Goal: Find specific page/section: Find specific page/section

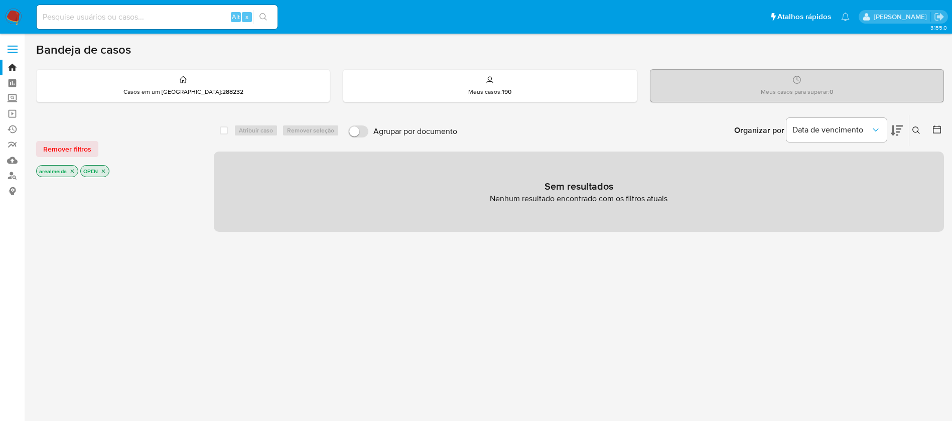
click at [73, 169] on icon "close-filter" at bounding box center [72, 171] width 6 height 6
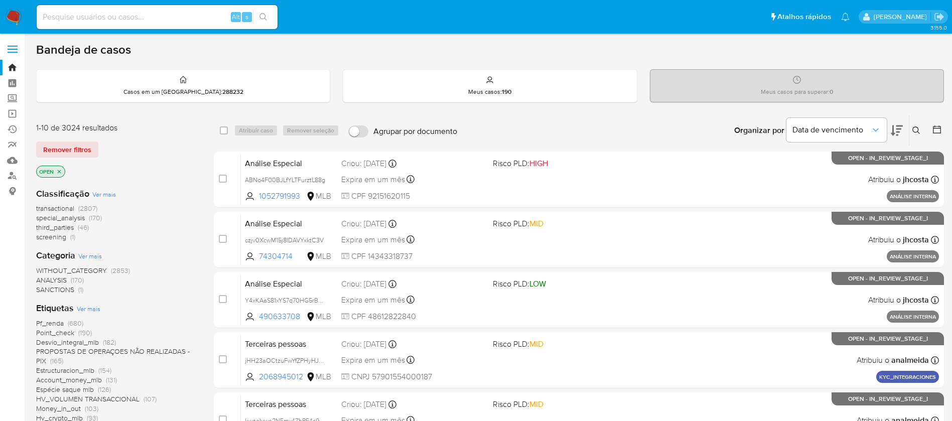
click at [59, 171] on icon "close-filter" at bounding box center [59, 172] width 6 height 6
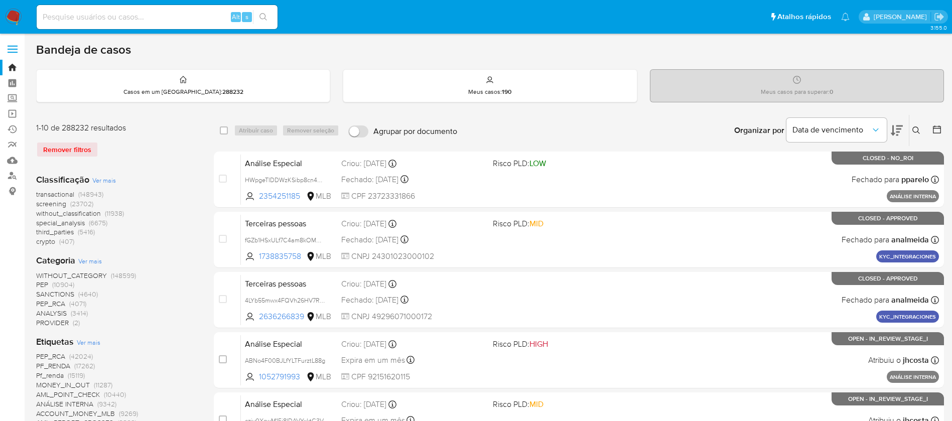
click at [752, 90] on div "Meus casos para superar : 0" at bounding box center [797, 86] width 293 height 32
click at [780, 91] on p "Meus casos para superar : 0" at bounding box center [797, 92] width 72 height 8
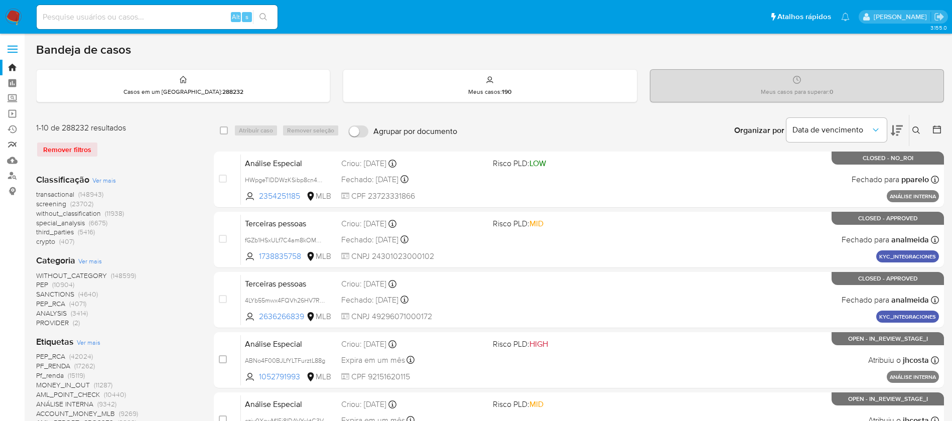
click at [11, 141] on link "relatórios" at bounding box center [59, 145] width 119 height 16
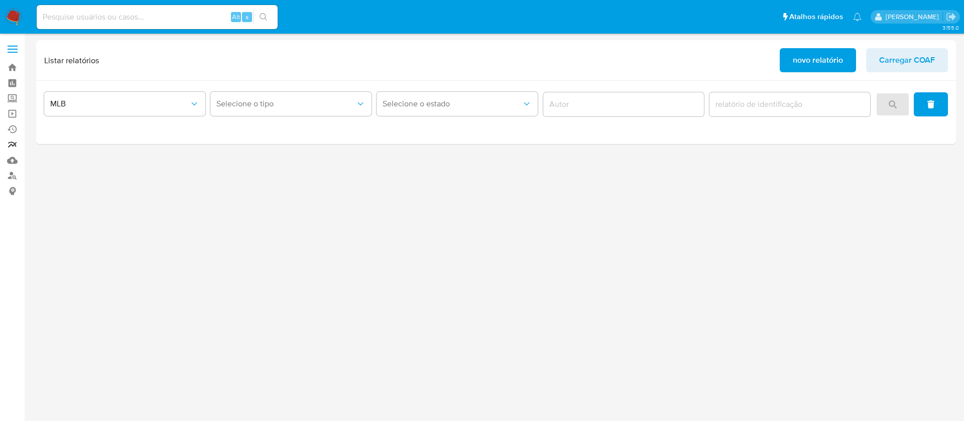
click at [13, 142] on link "relatórios" at bounding box center [59, 145] width 119 height 16
click at [12, 142] on link "relatórios" at bounding box center [59, 145] width 119 height 16
